Goal: Complete application form

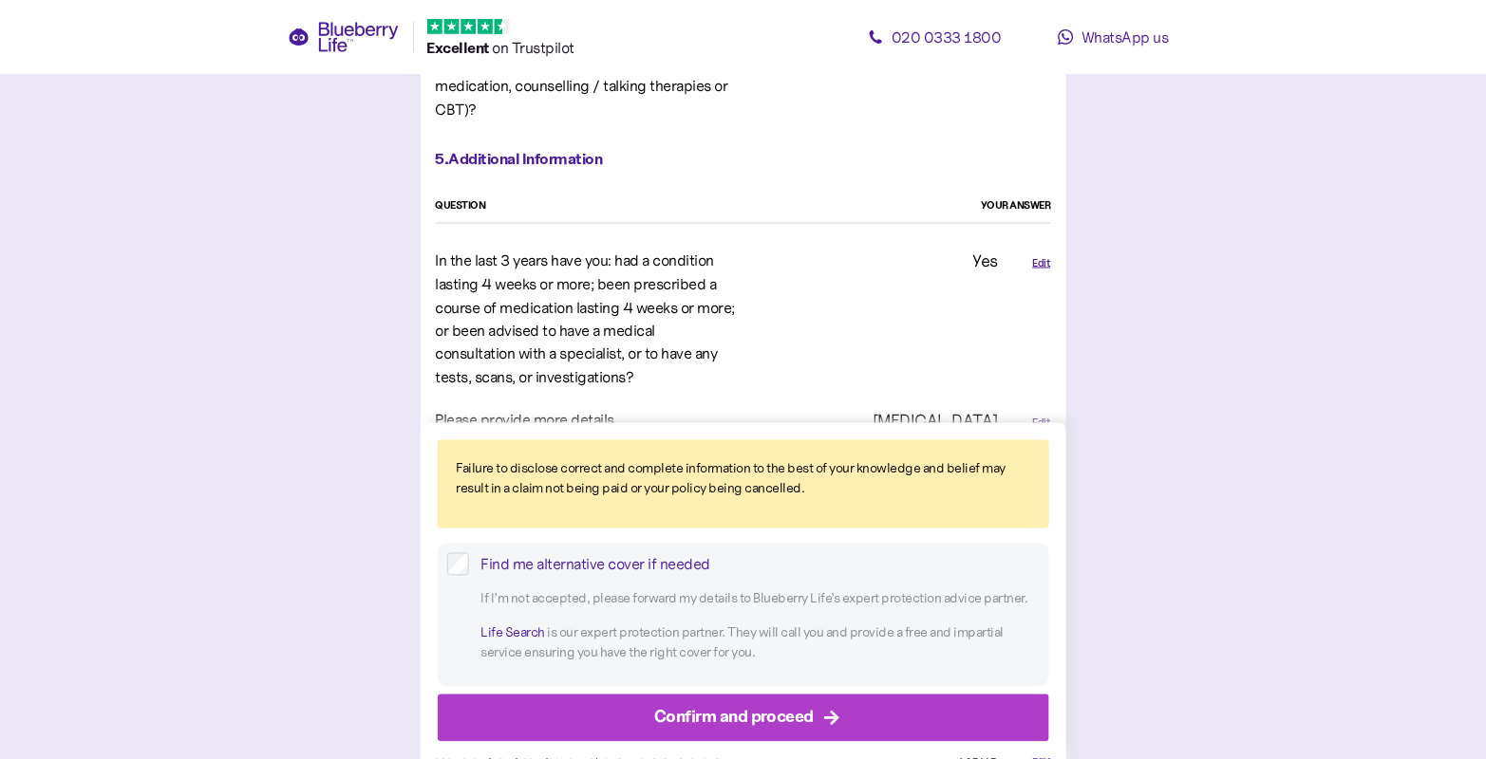
scroll to position [3700, 0]
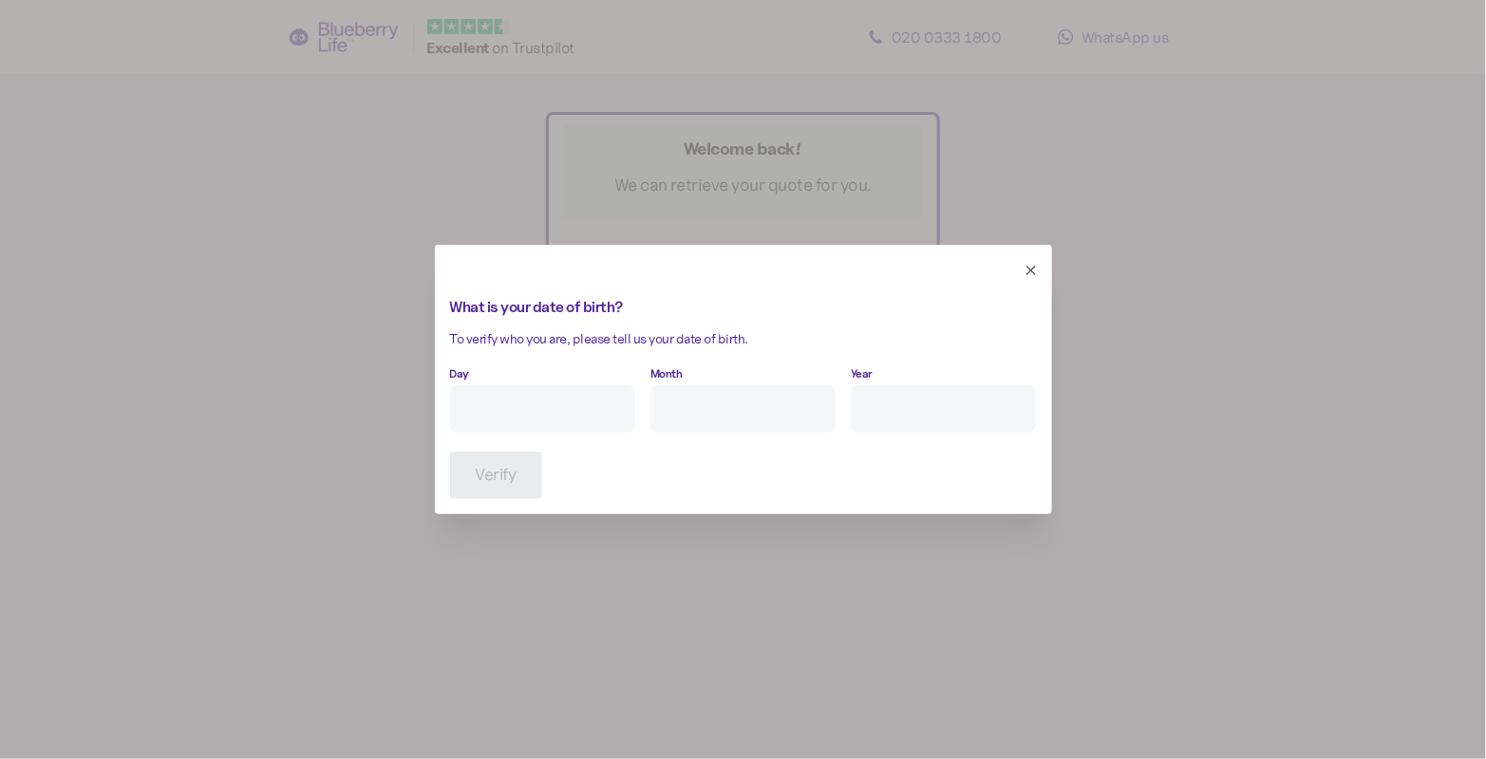
click at [538, 397] on input "Day" at bounding box center [542, 408] width 185 height 47
type input "23"
click at [748, 410] on input "Month" at bounding box center [742, 408] width 185 height 47
type input "1"
type input "****"
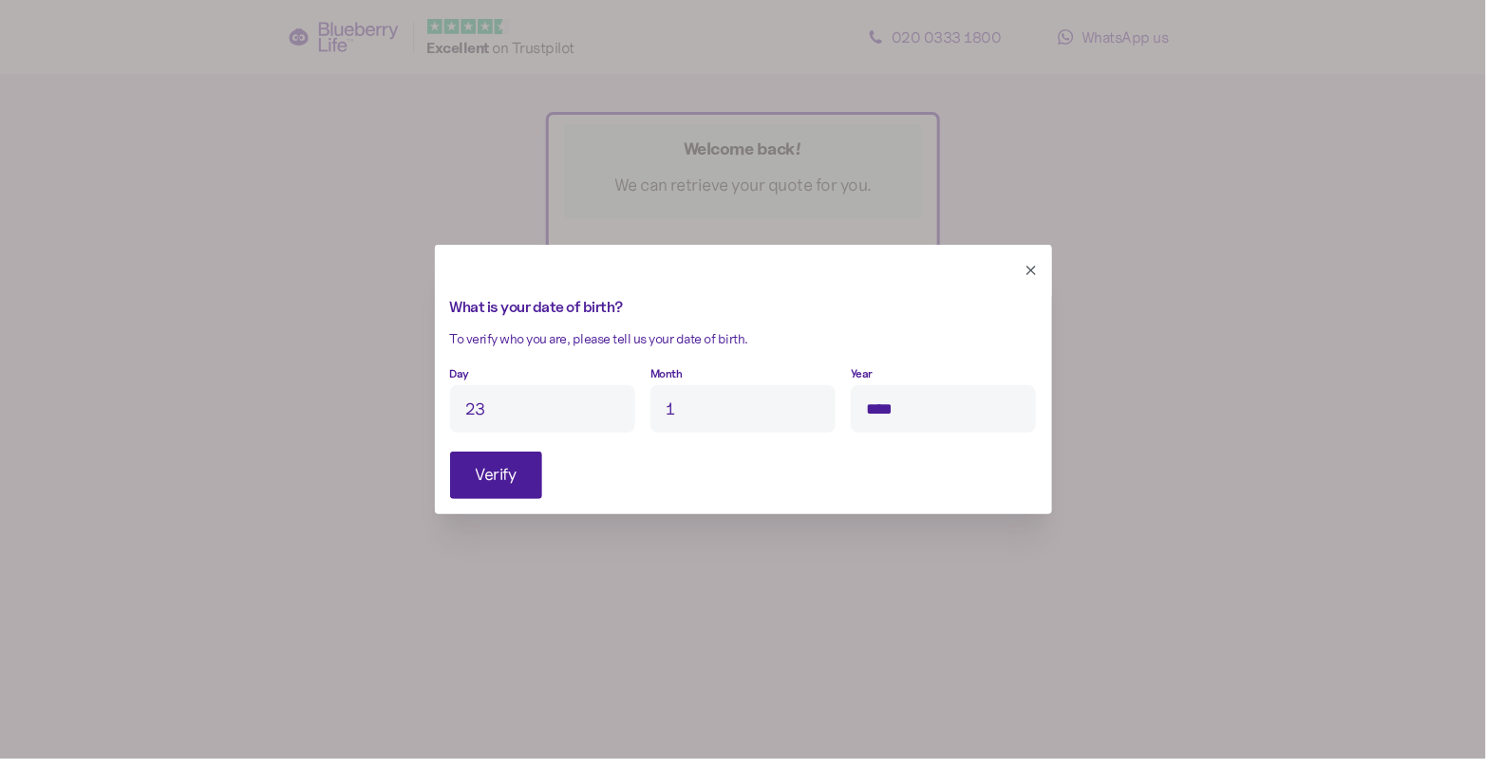
click at [476, 485] on span "Verify" at bounding box center [496, 476] width 41 height 46
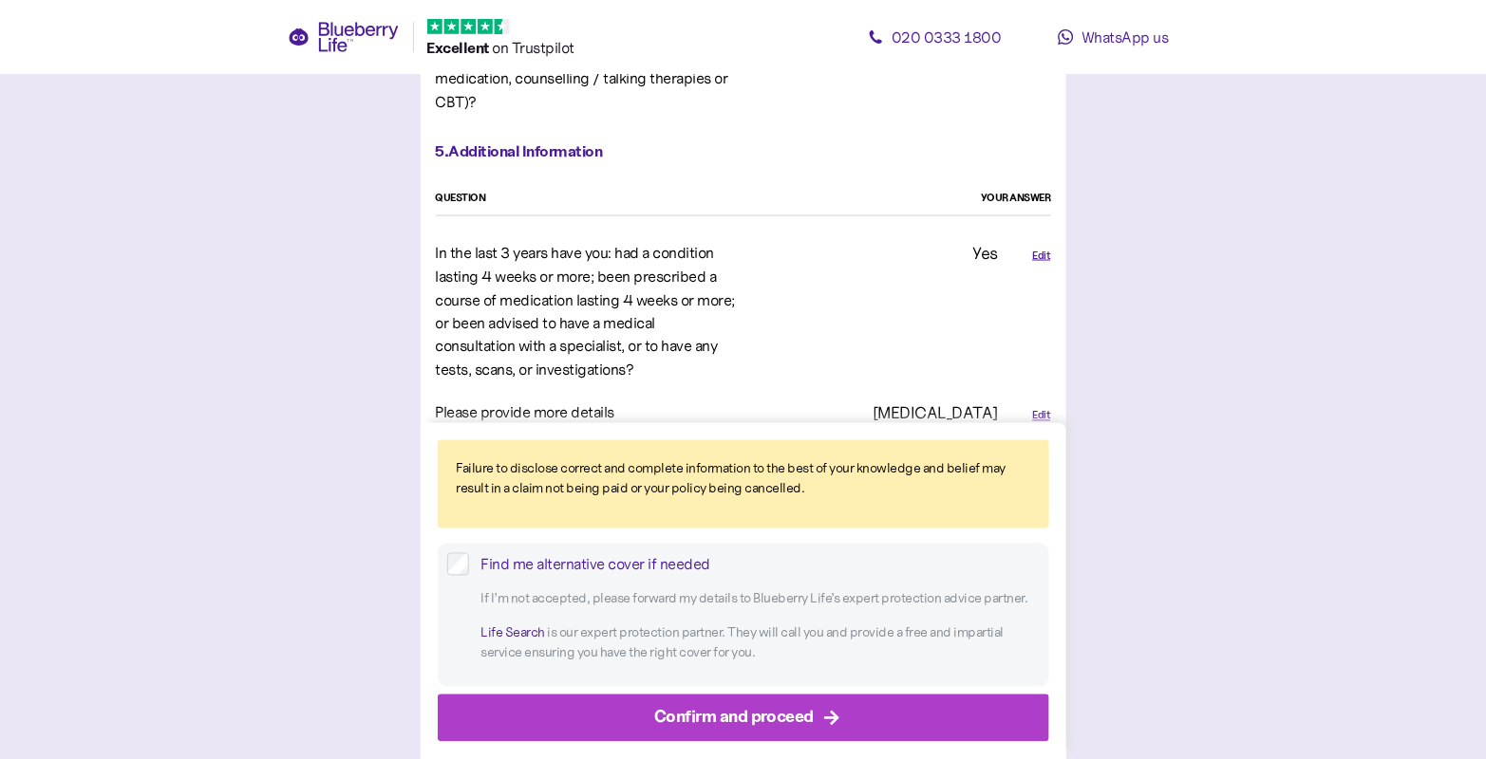
scroll to position [3698, 0]
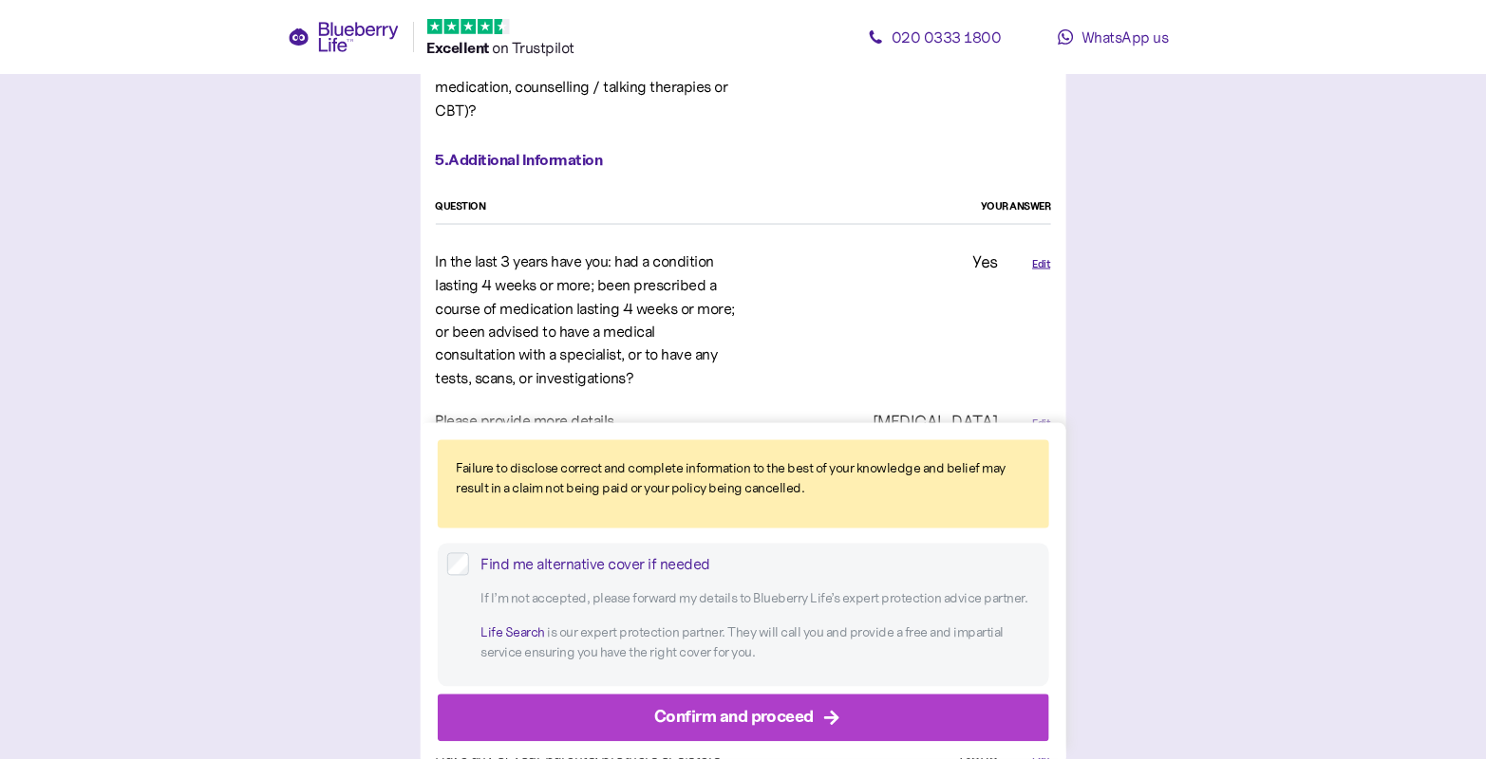
click at [1043, 256] on div "Edit" at bounding box center [1041, 264] width 18 height 16
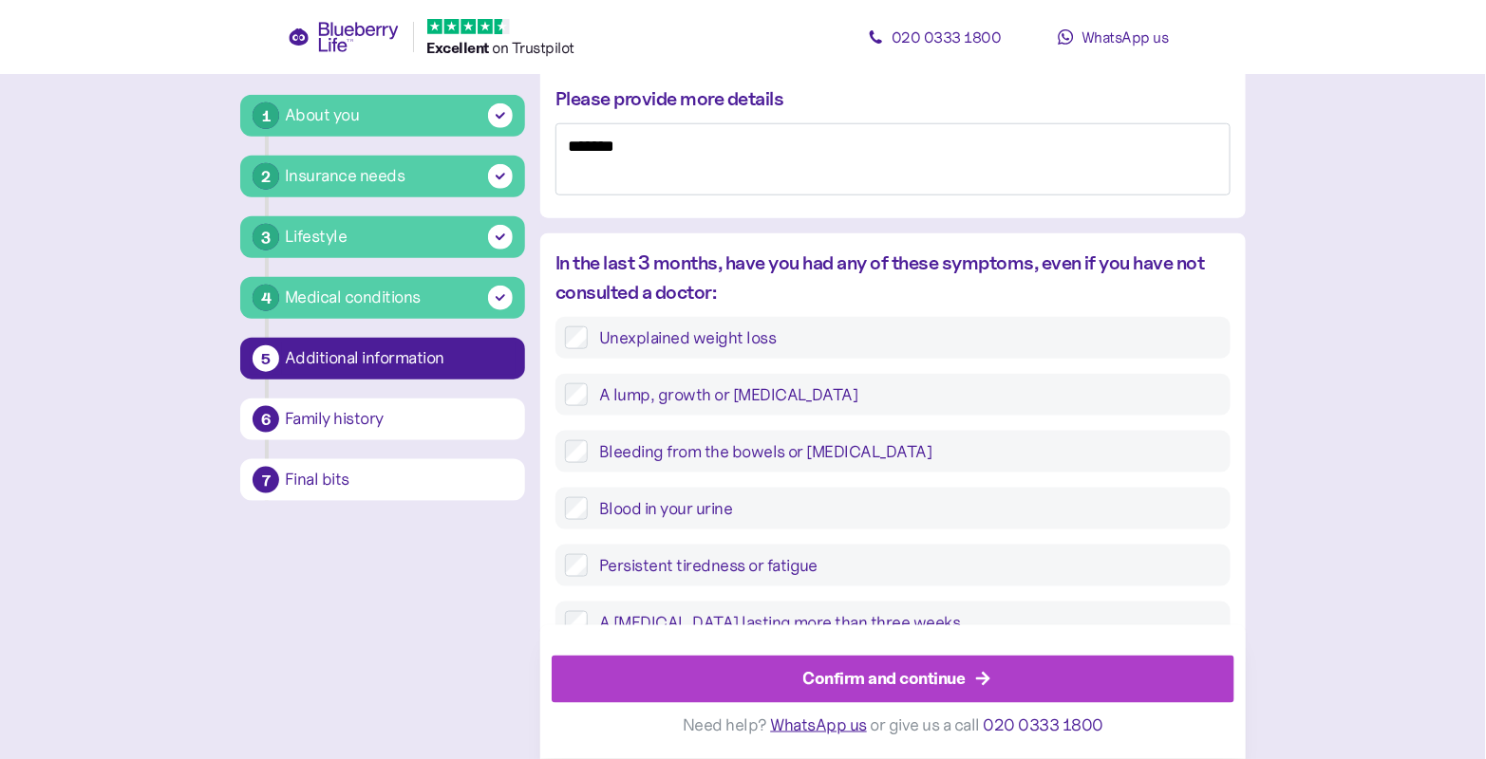
scroll to position [355, 0]
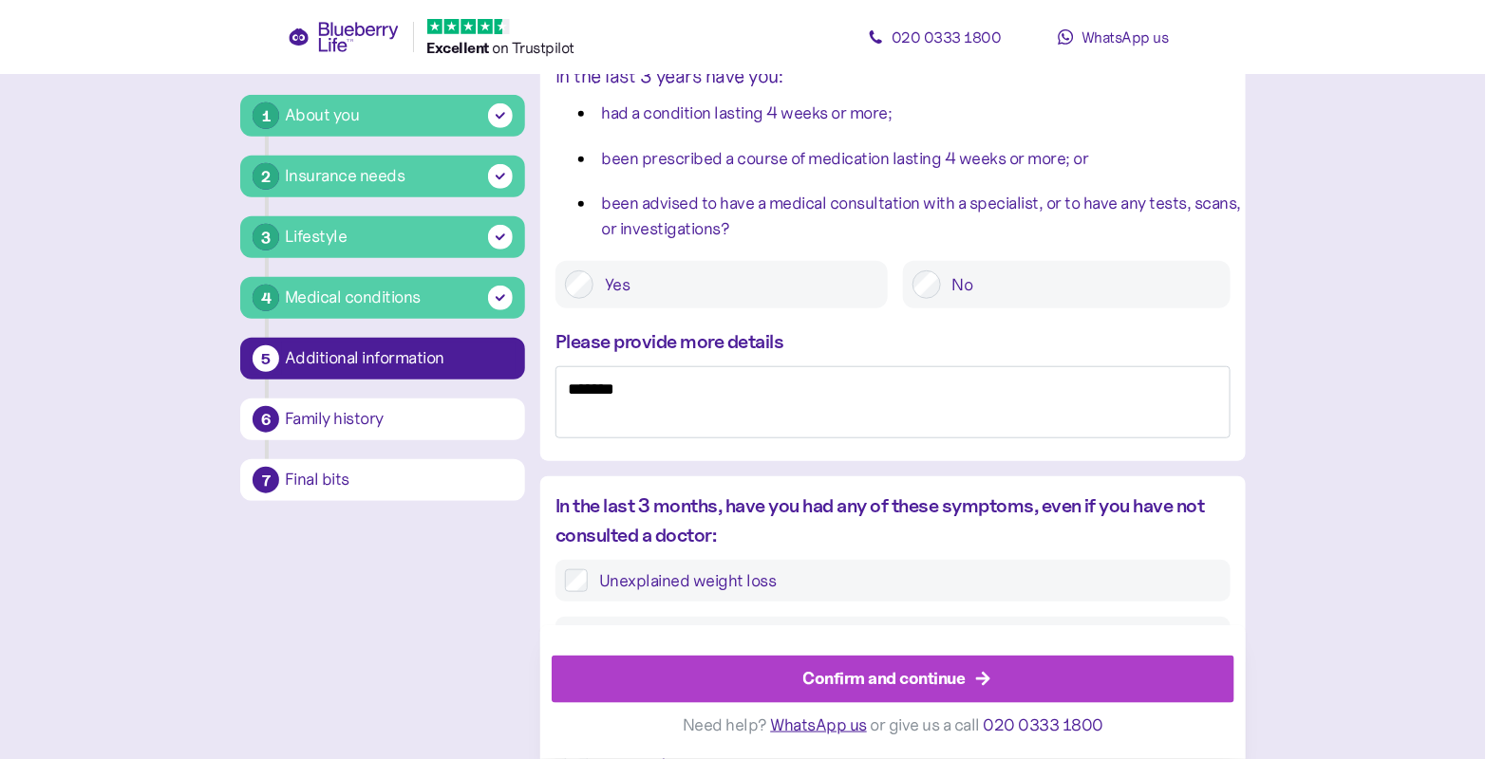
click at [988, 288] on label "No" at bounding box center [1081, 285] width 280 height 28
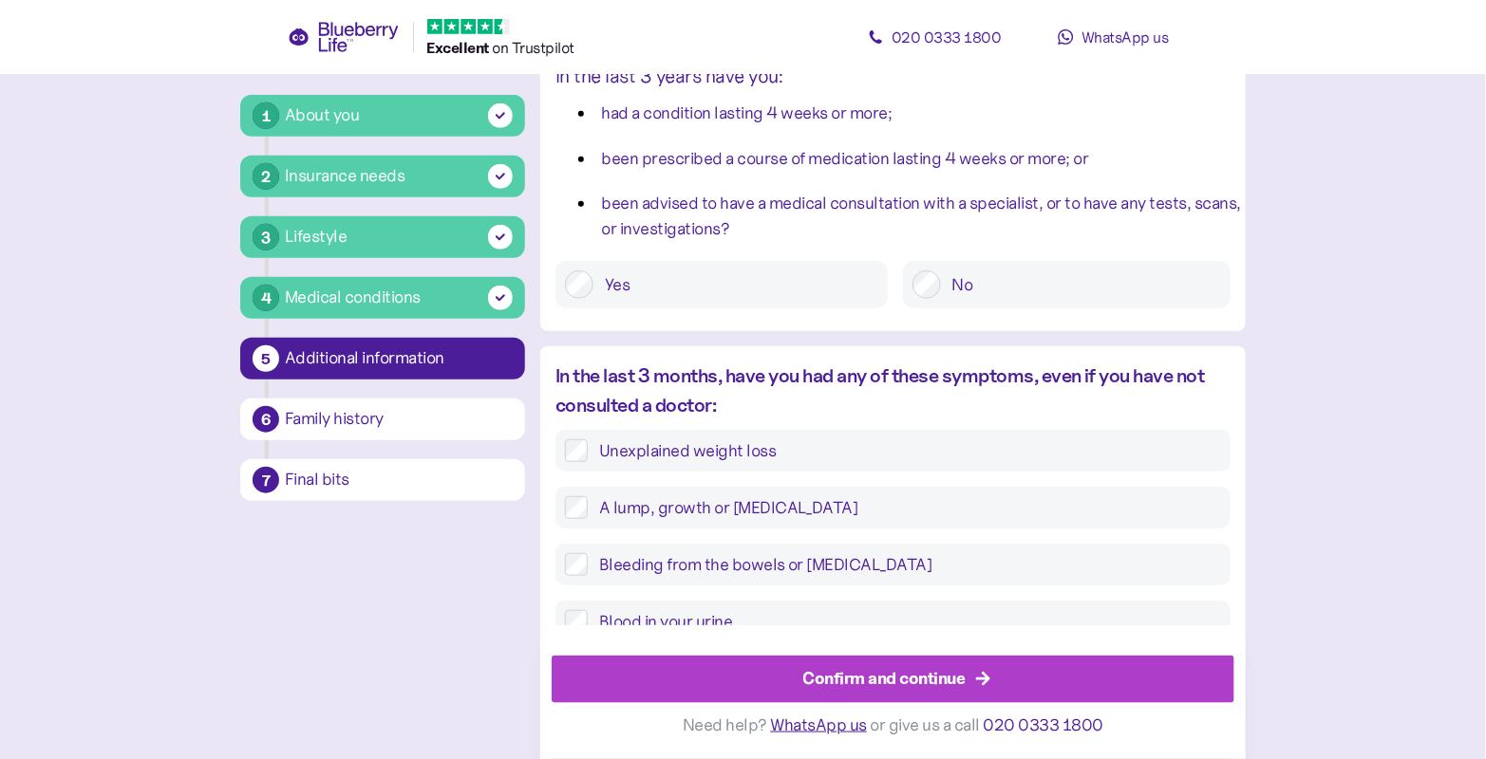
click at [972, 696] on div "Confirm and continue" at bounding box center [897, 680] width 640 height 46
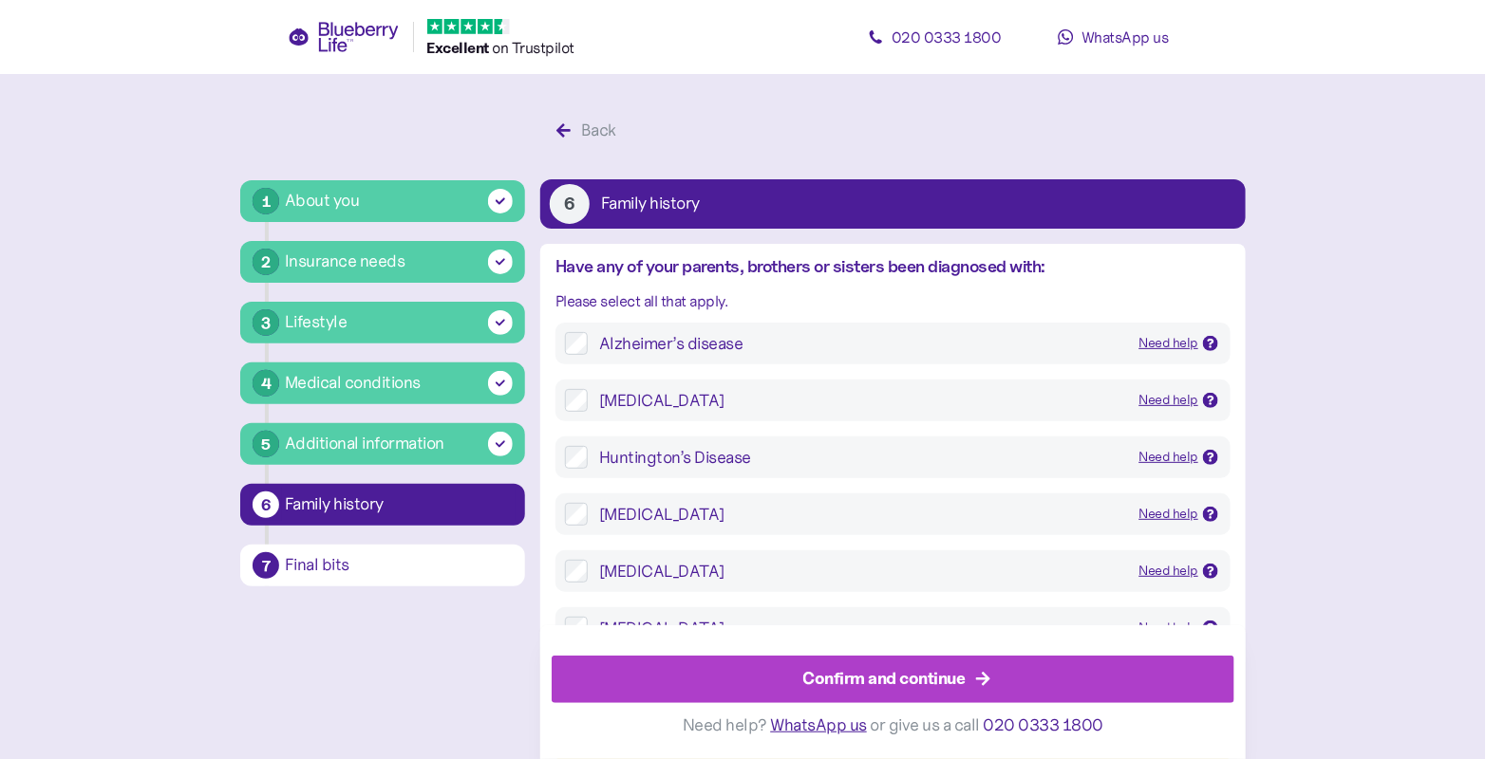
scroll to position [547, 0]
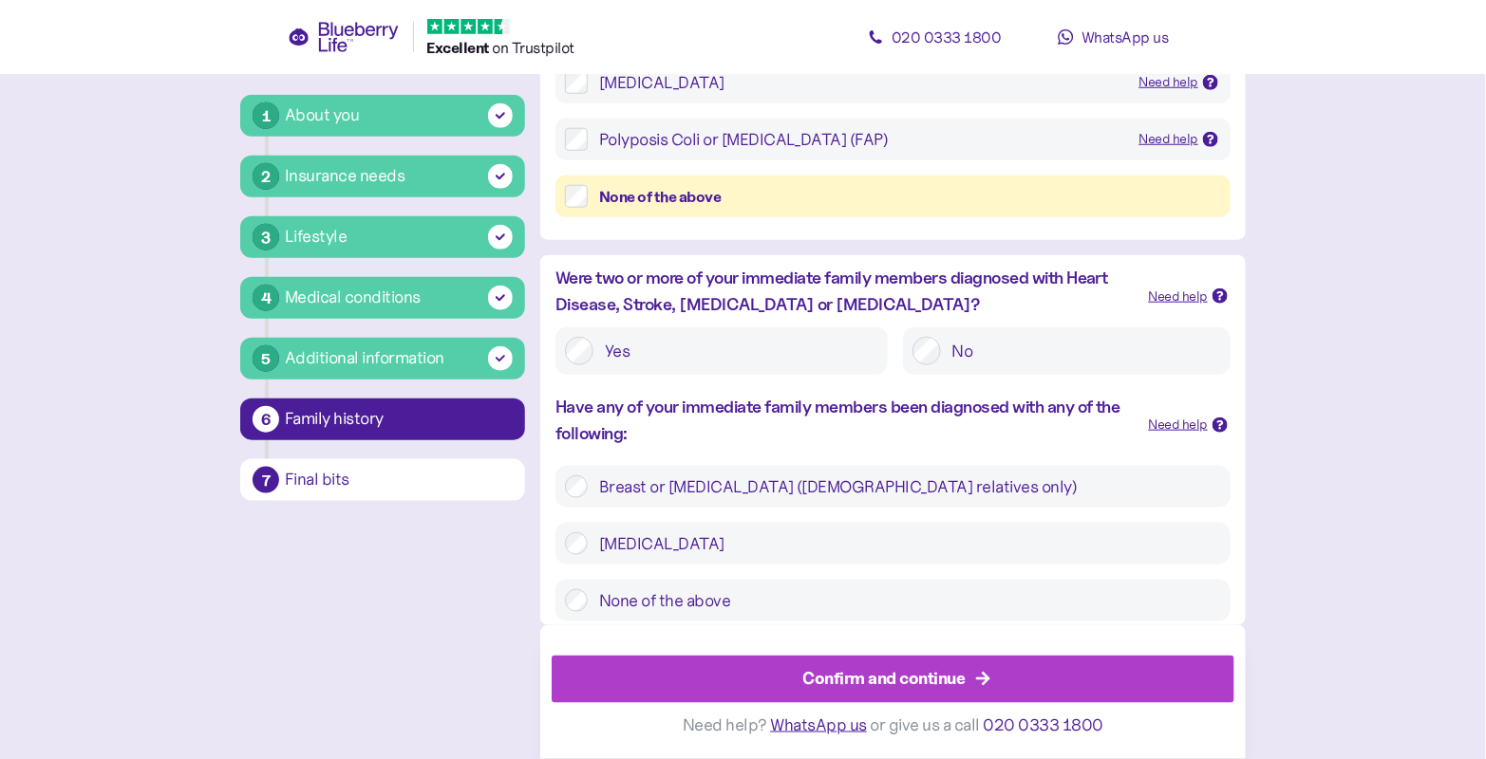
click at [441, 358] on div "Additional information" at bounding box center [364, 359] width 159 height 26
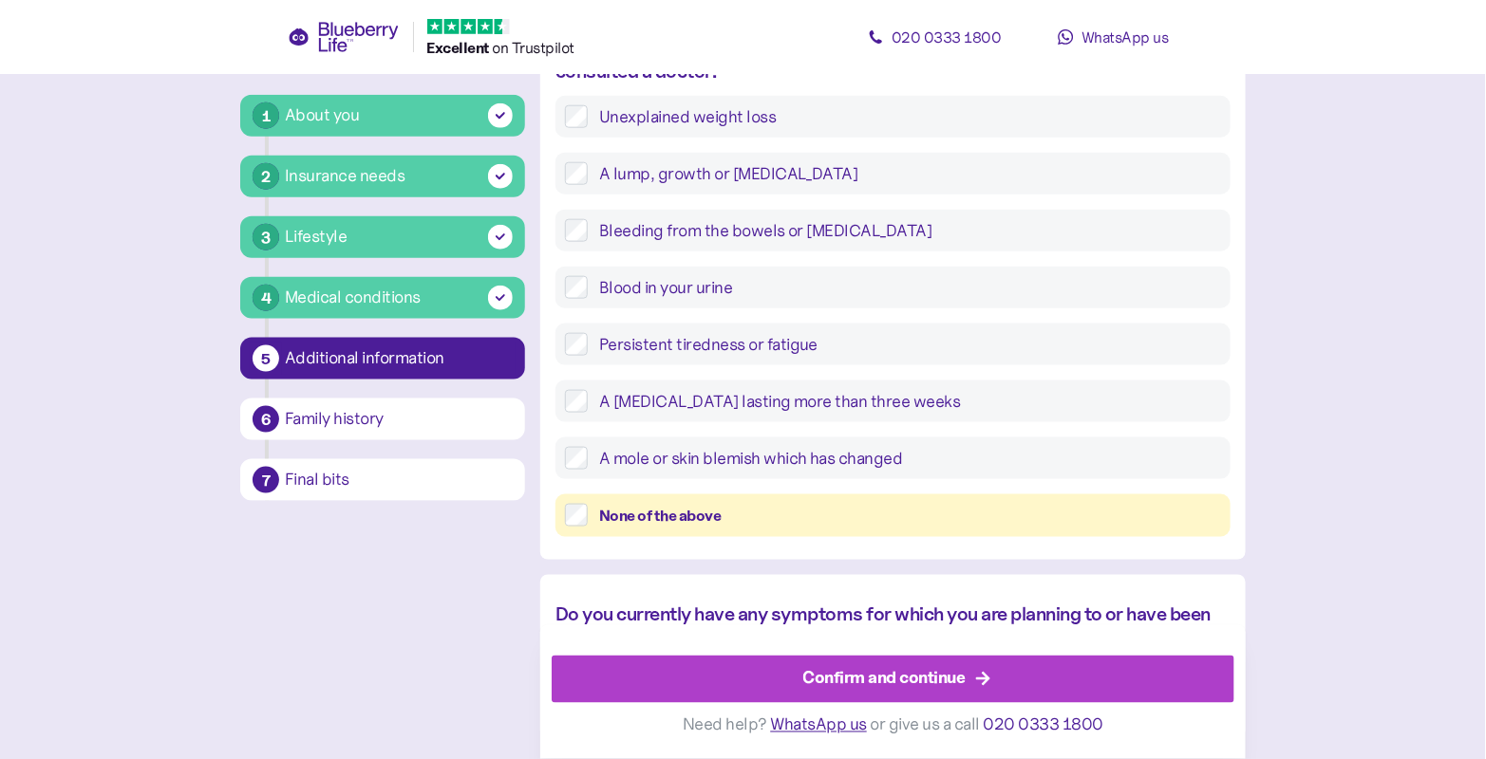
scroll to position [453, 0]
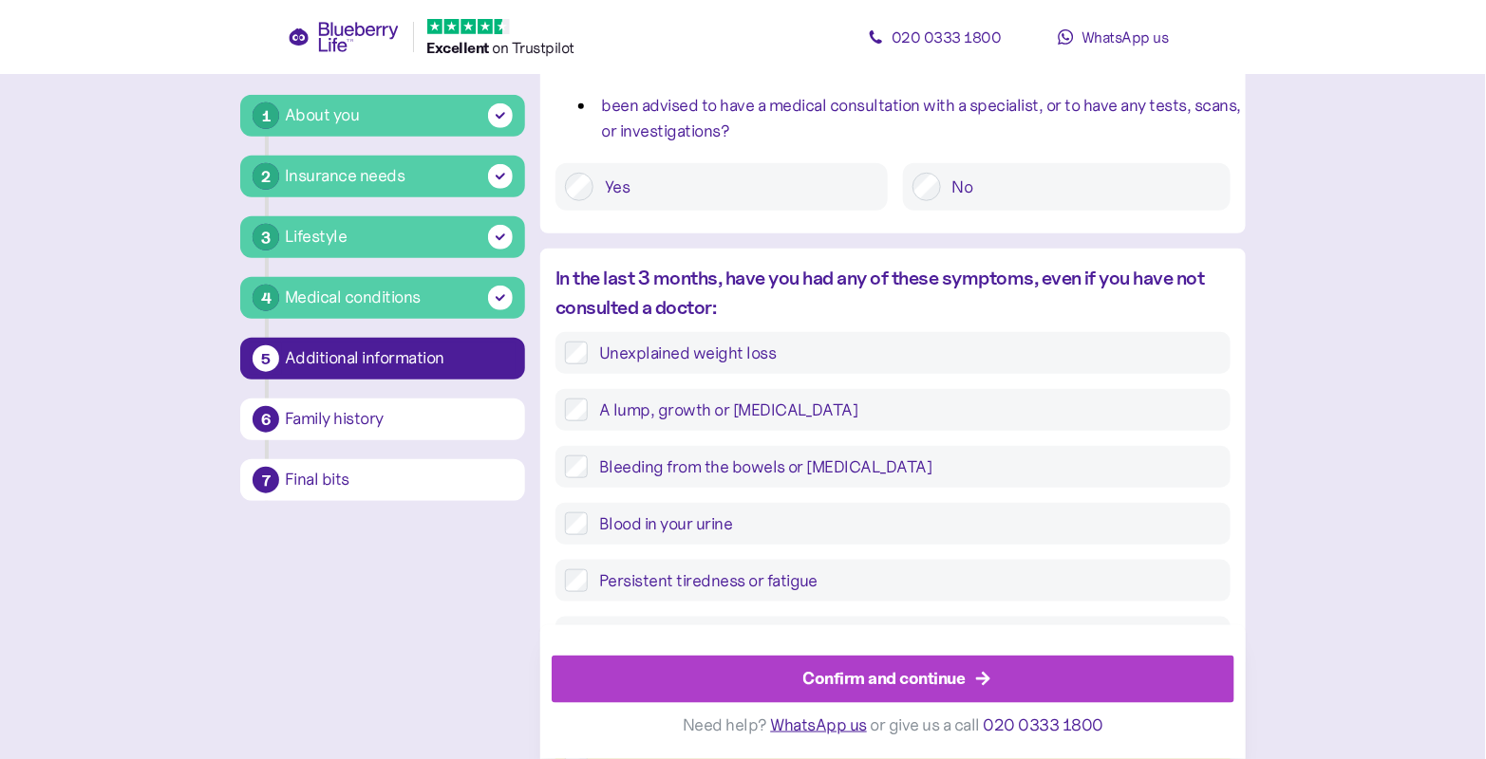
click at [628, 206] on div "Yes" at bounding box center [721, 186] width 332 height 47
click at [616, 188] on label "Yes" at bounding box center [735, 187] width 285 height 28
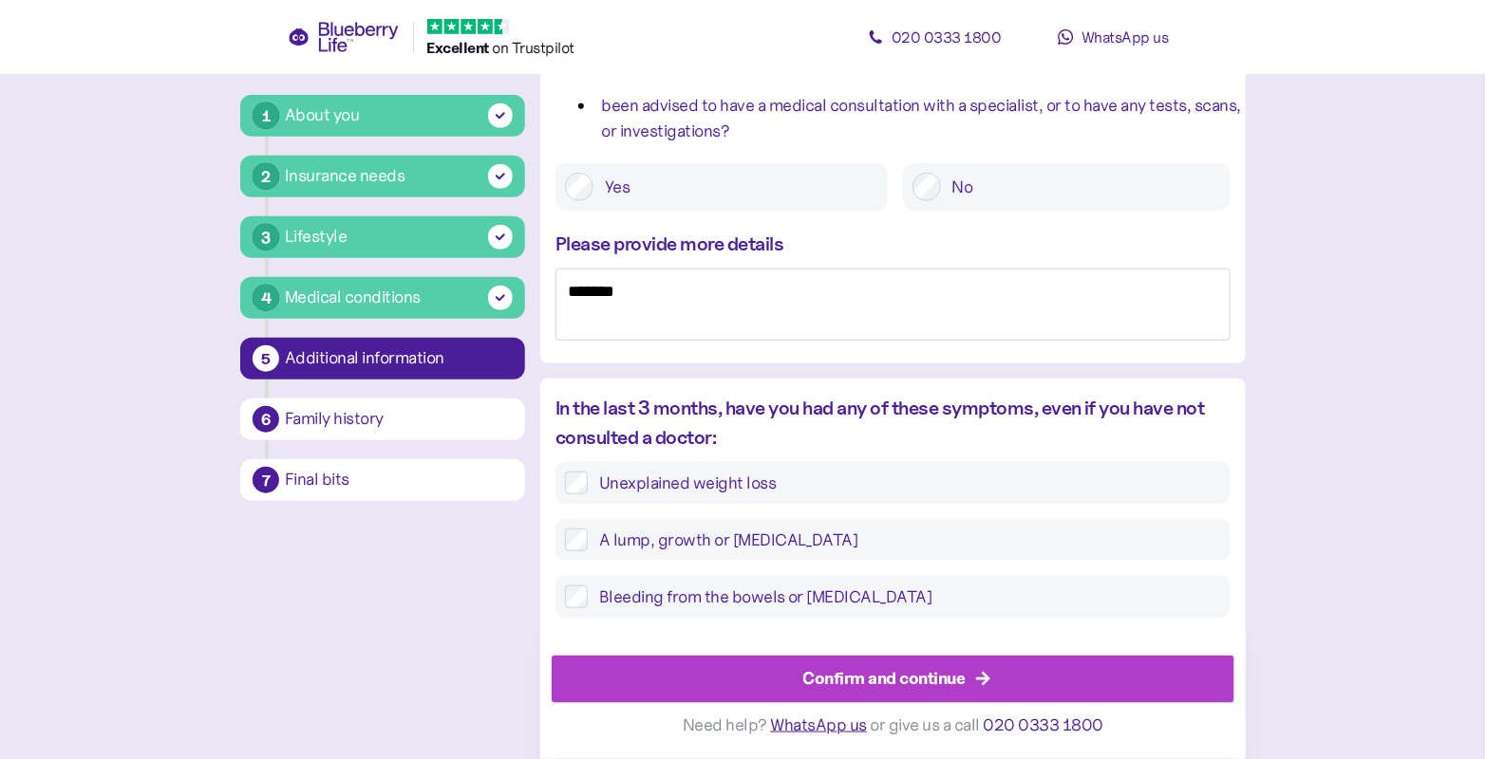
click at [948, 687] on div "Confirm and continue" at bounding box center [884, 679] width 162 height 26
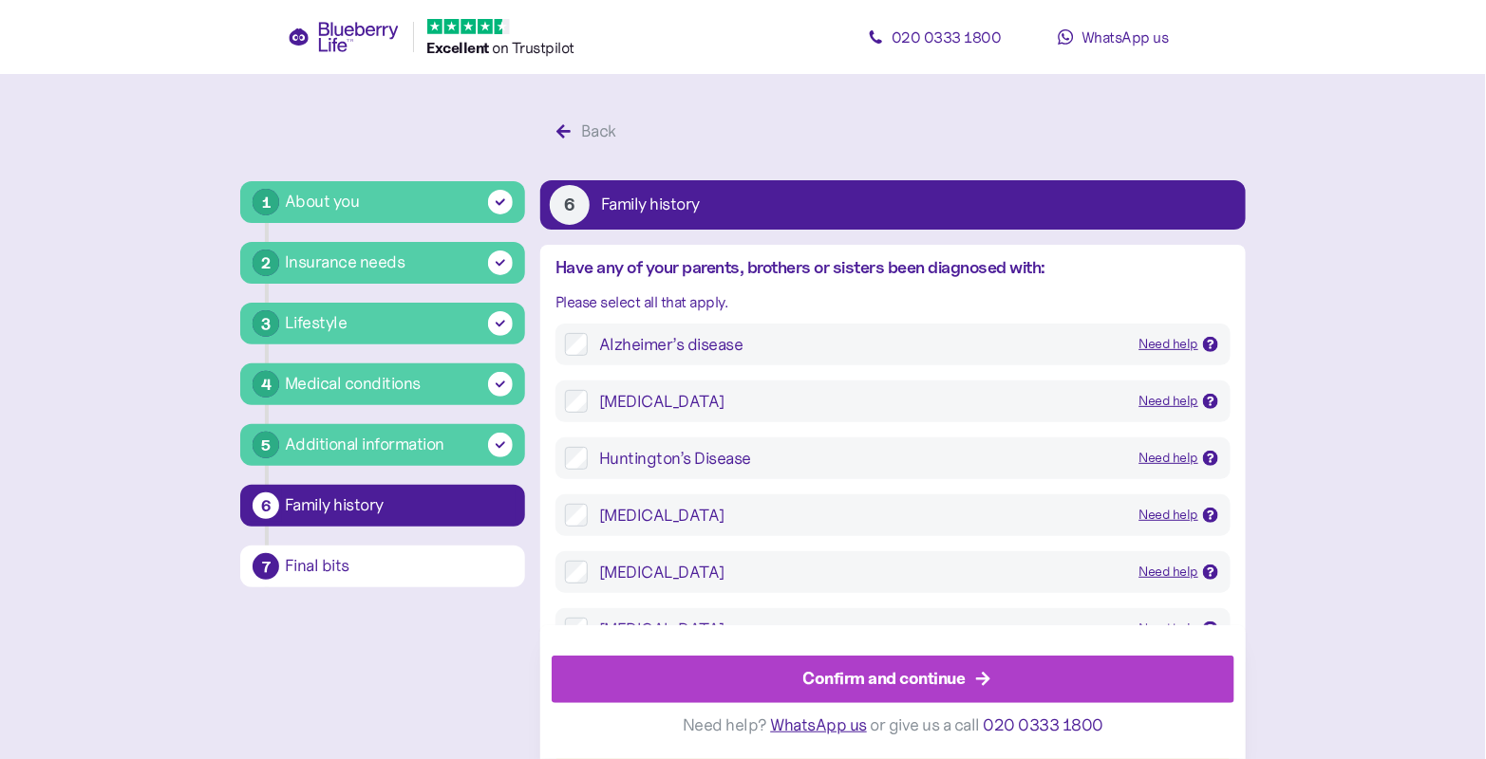
click at [904, 670] on div "Confirm and continue" at bounding box center [884, 679] width 162 height 26
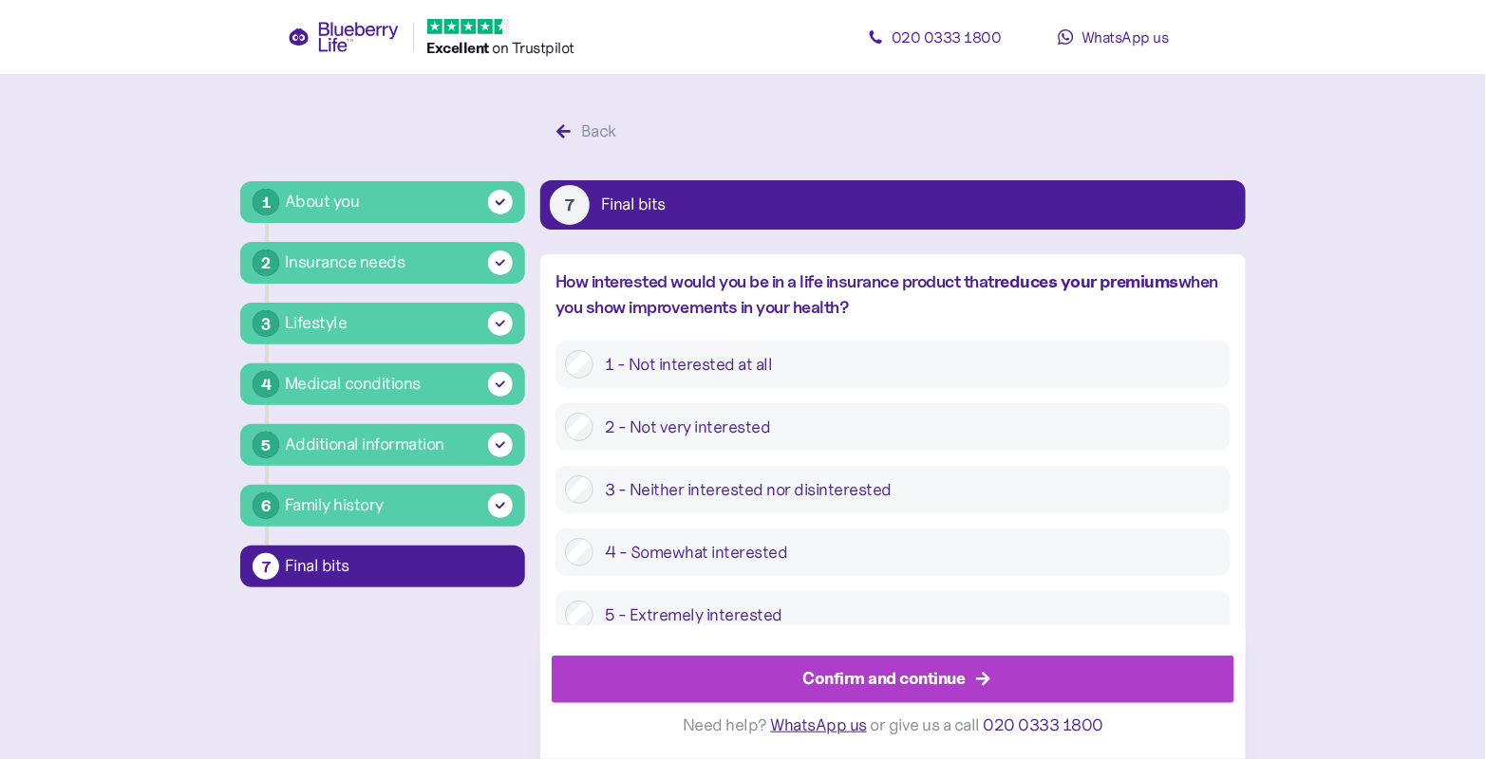
scroll to position [35, 0]
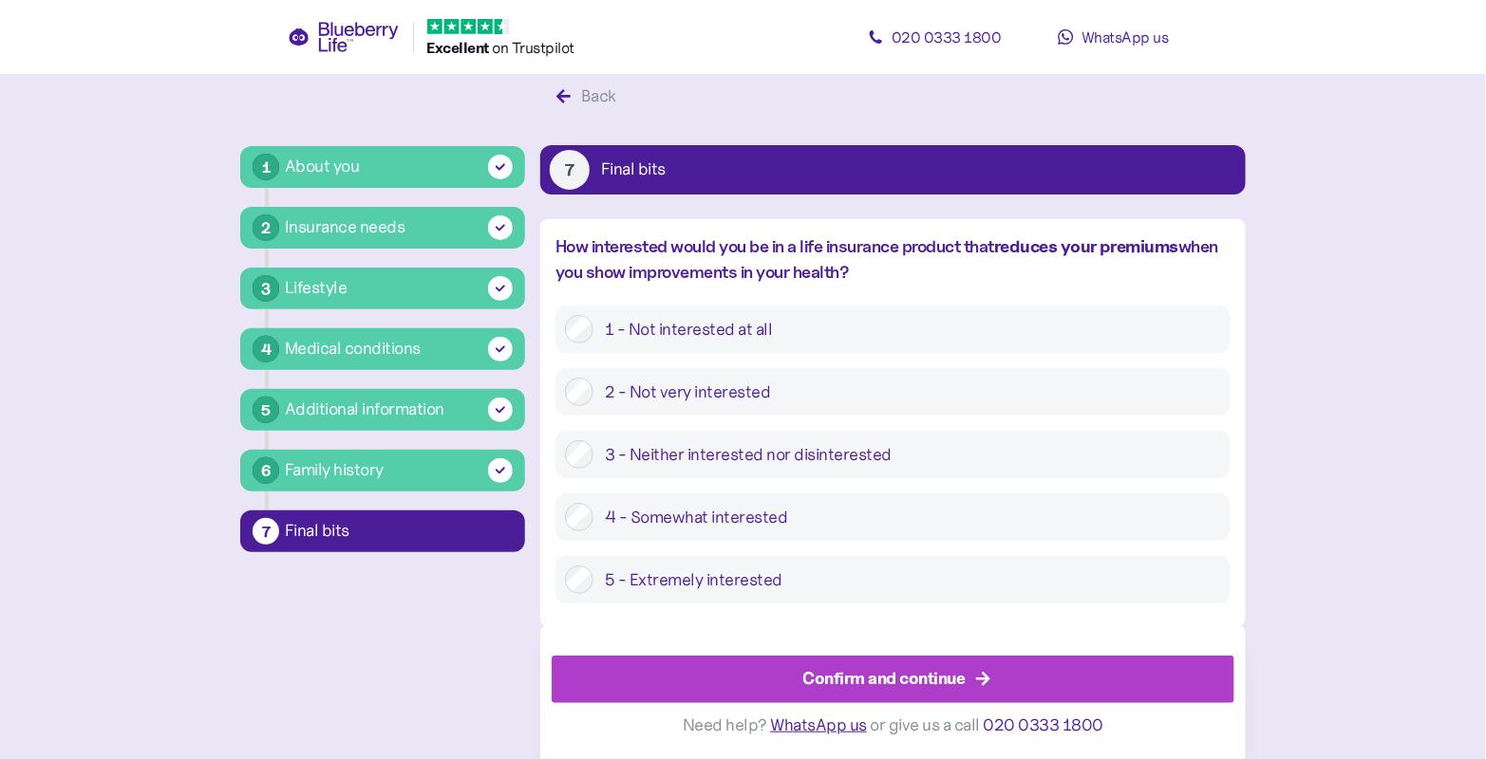
click at [904, 670] on div "Confirm and continue" at bounding box center [884, 679] width 162 height 26
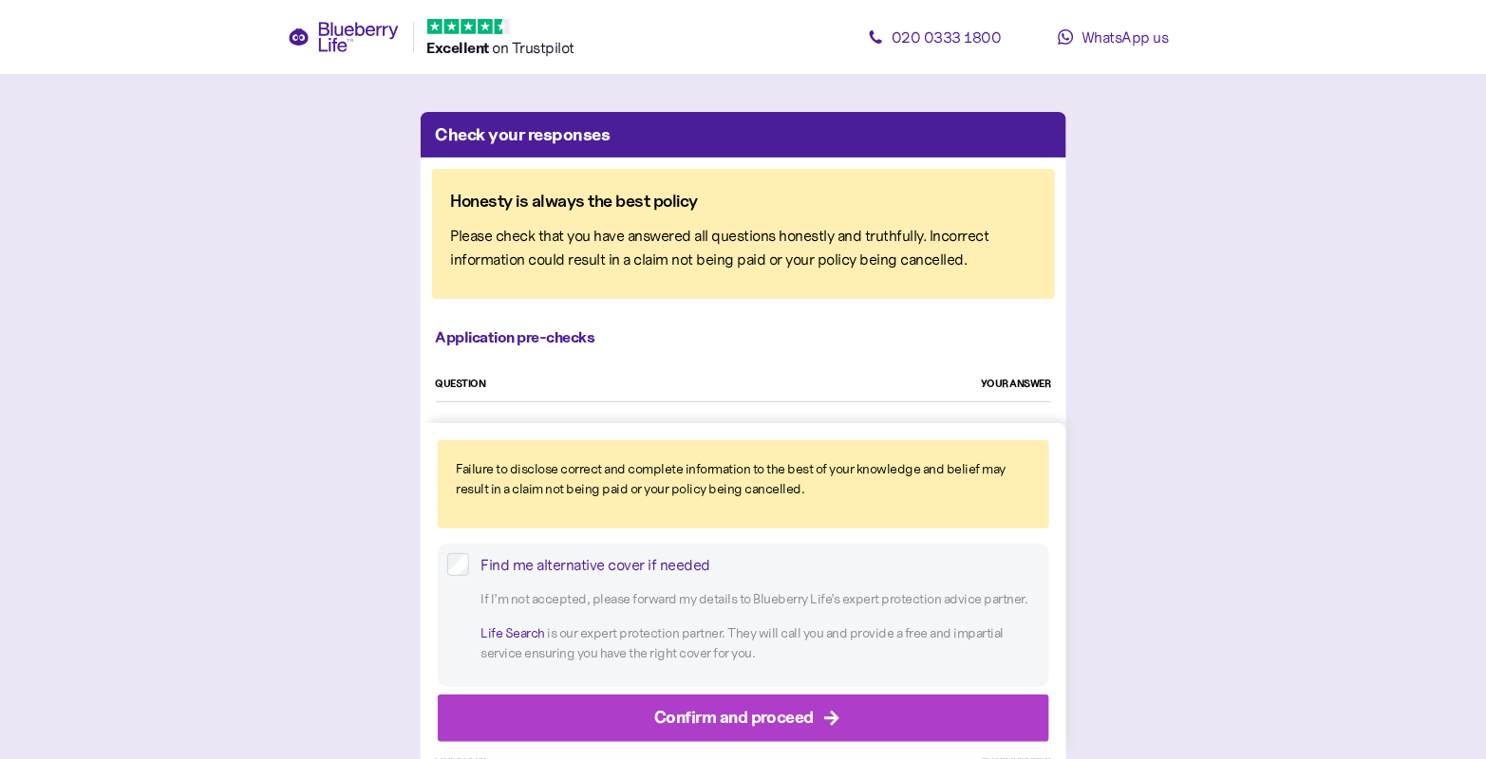
click at [882, 703] on div "Confirm and proceed" at bounding box center [747, 719] width 569 height 46
